Goal: Information Seeking & Learning: Learn about a topic

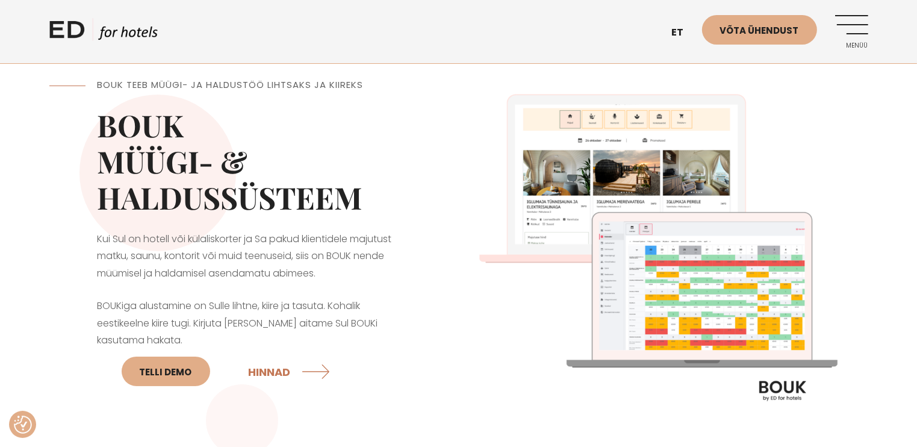
click at [71, 27] on link "ED HOTELS" at bounding box center [103, 33] width 108 height 30
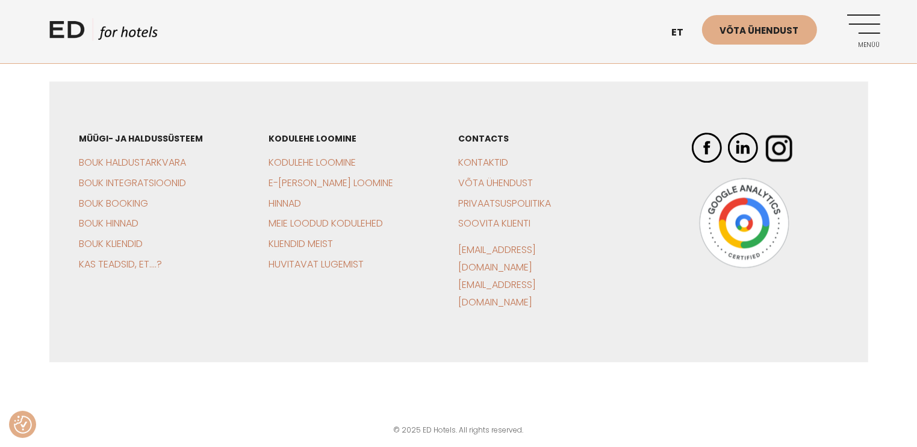
scroll to position [2842, 0]
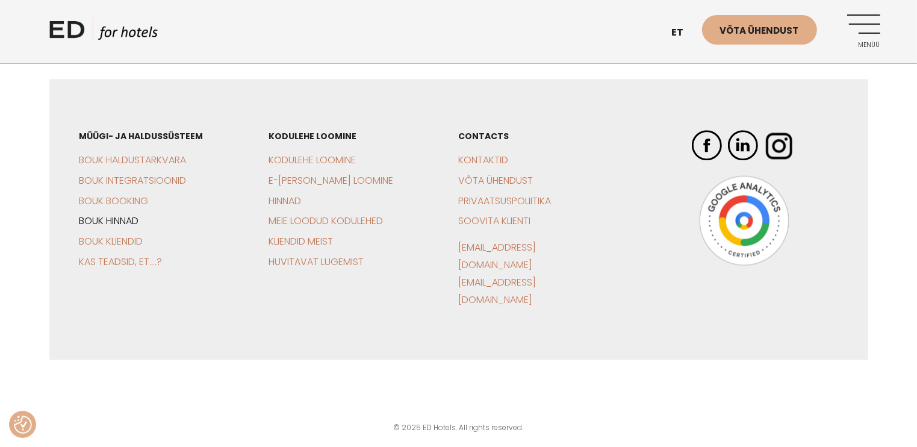
click at [110, 228] on link "BOUK Hinnad" at bounding box center [109, 221] width 60 height 14
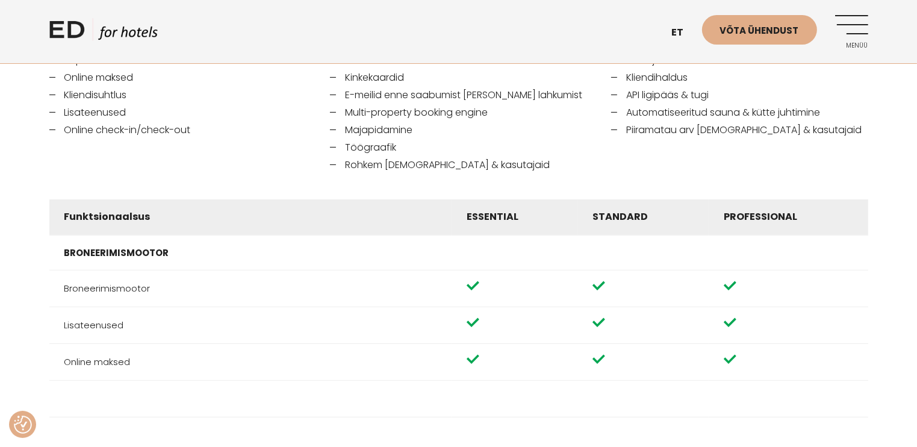
scroll to position [301, 0]
